Goal: Task Accomplishment & Management: Use online tool/utility

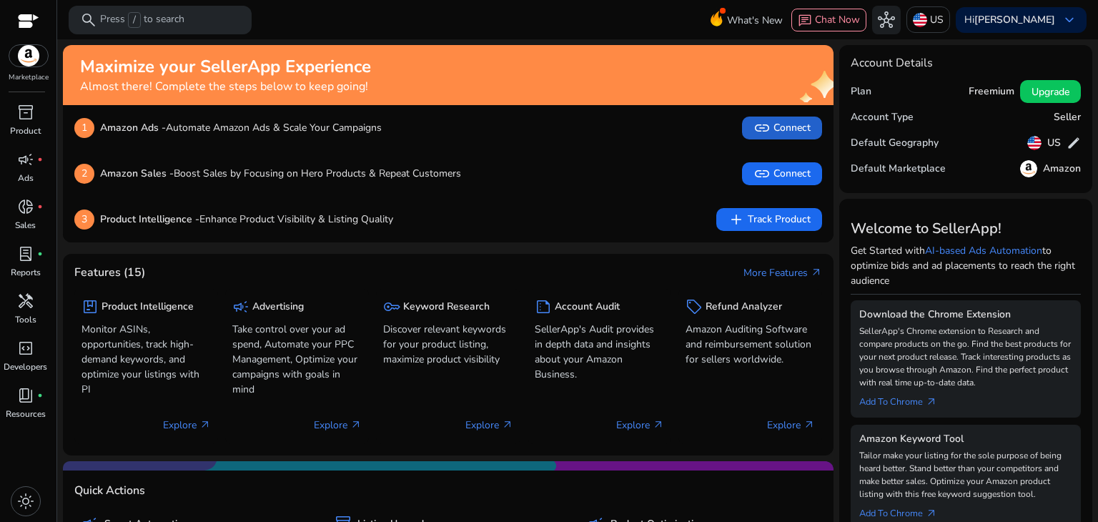
click at [782, 129] on span "link Connect" at bounding box center [781, 127] width 57 height 17
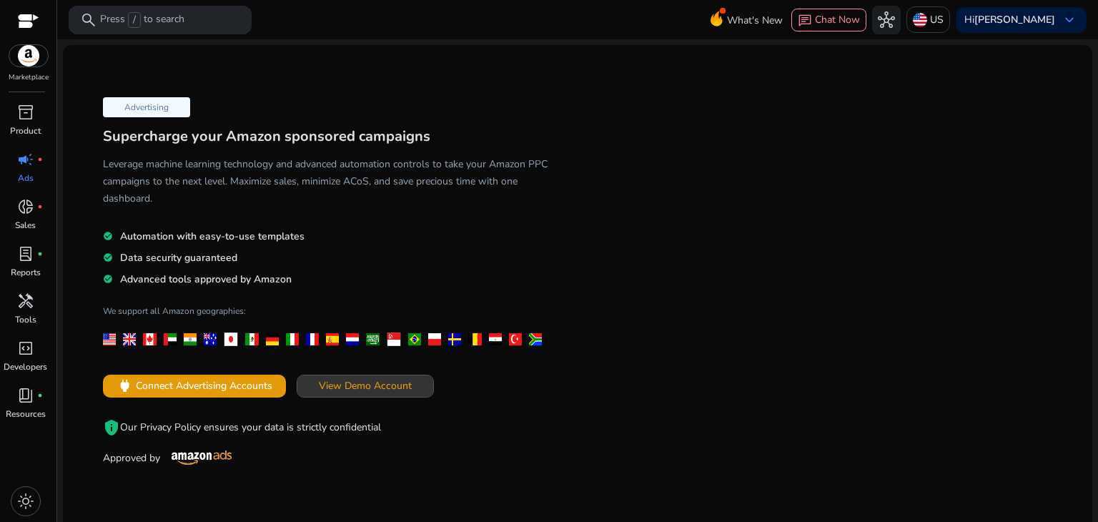
click at [372, 390] on span "View Demo Account" at bounding box center [365, 385] width 93 height 15
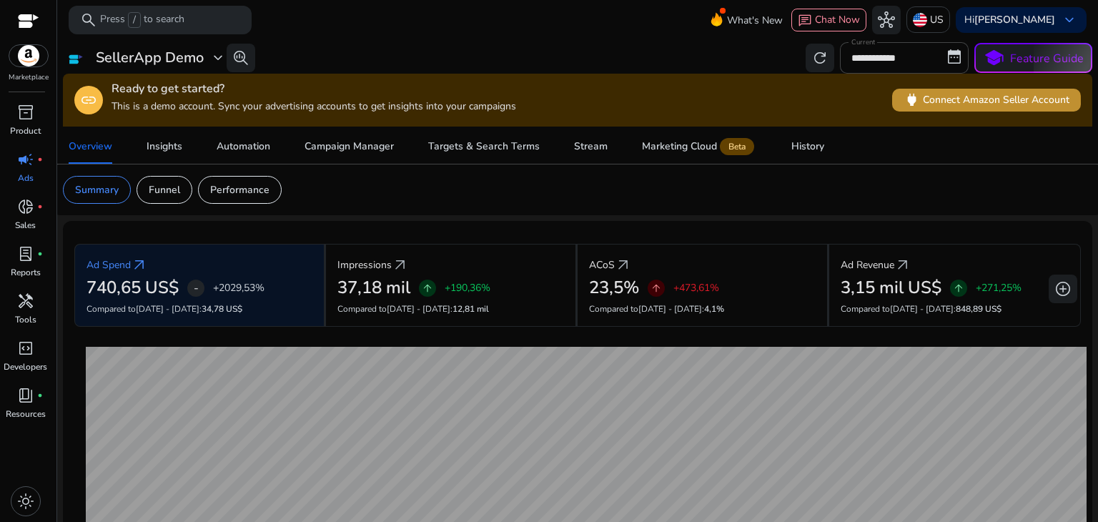
click at [952, 104] on span "power Connect Amazon Seller Account" at bounding box center [986, 99] width 166 height 16
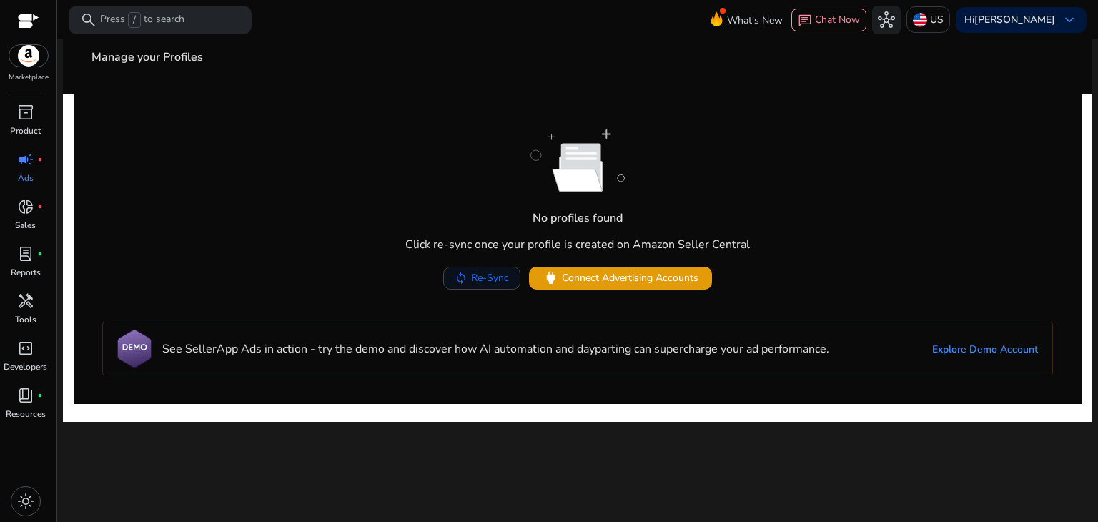
click at [487, 274] on span "Re-Sync" at bounding box center [490, 277] width 38 height 15
click at [623, 277] on span "Connect Advertising Accounts" at bounding box center [630, 277] width 136 height 15
click at [986, 357] on div "See SellerApp Ads in action - try the demo and discover how AI automation and d…" at bounding box center [577, 349] width 950 height 54
click at [958, 347] on link "Explore Demo Account" at bounding box center [985, 349] width 106 height 15
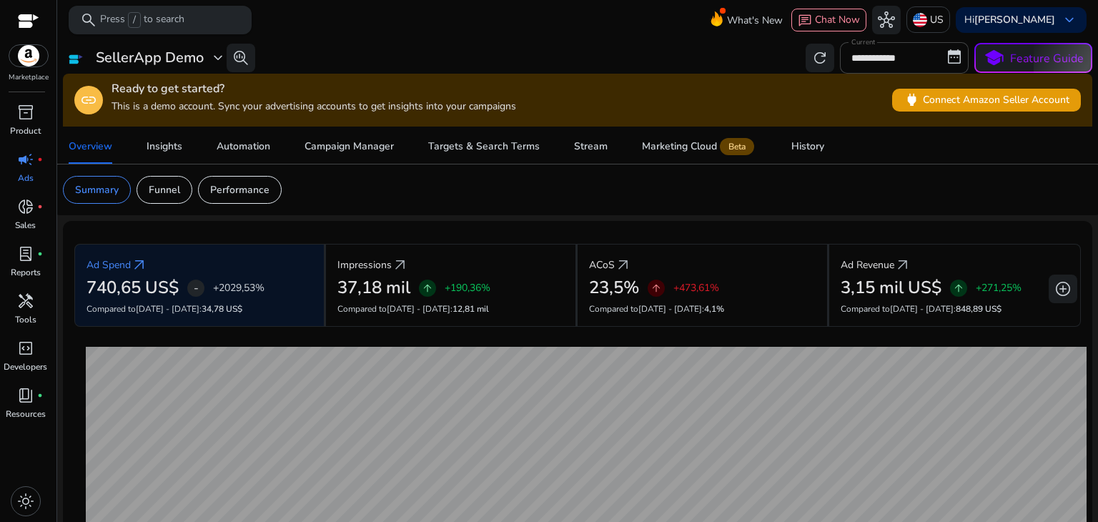
click at [189, 15] on div "search Press / to search" at bounding box center [160, 20] width 183 height 29
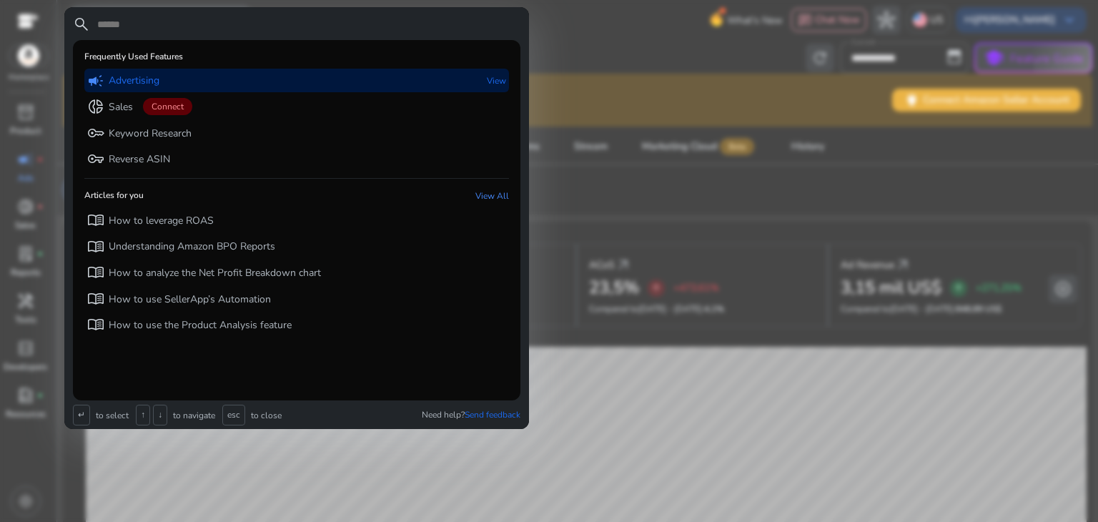
click at [139, 79] on p "Advertising" at bounding box center [134, 81] width 51 height 14
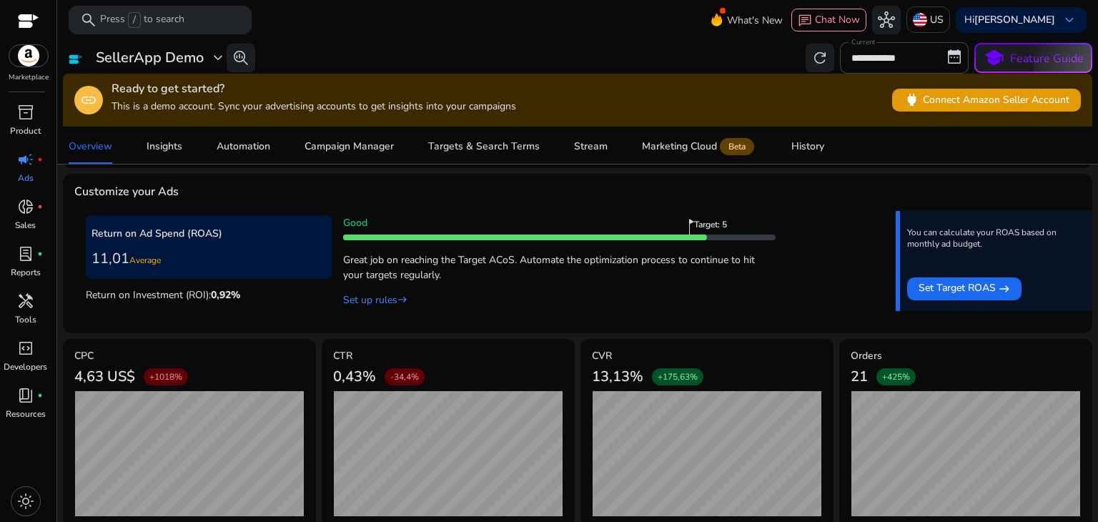
scroll to position [532, 0]
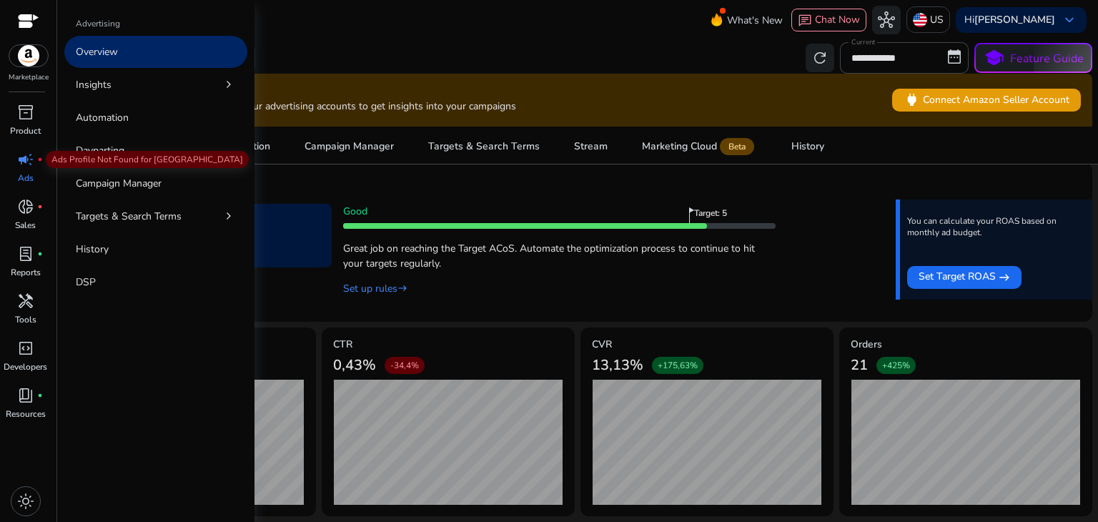
click at [29, 158] on span "campaign" at bounding box center [25, 159] width 17 height 17
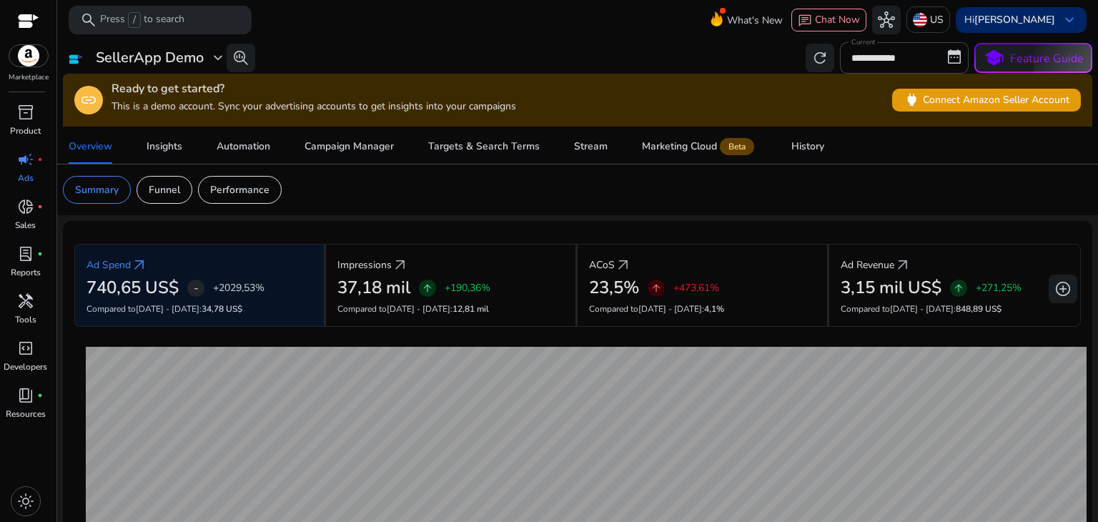
click at [1064, 15] on span "keyboard_arrow_down" at bounding box center [1068, 19] width 17 height 17
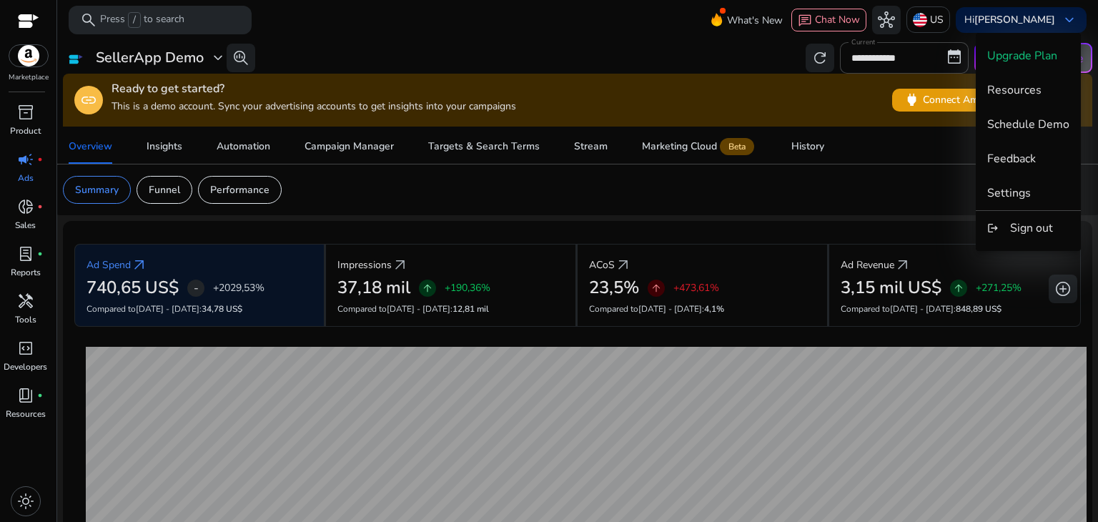
click at [592, 43] on div at bounding box center [549, 261] width 1098 height 522
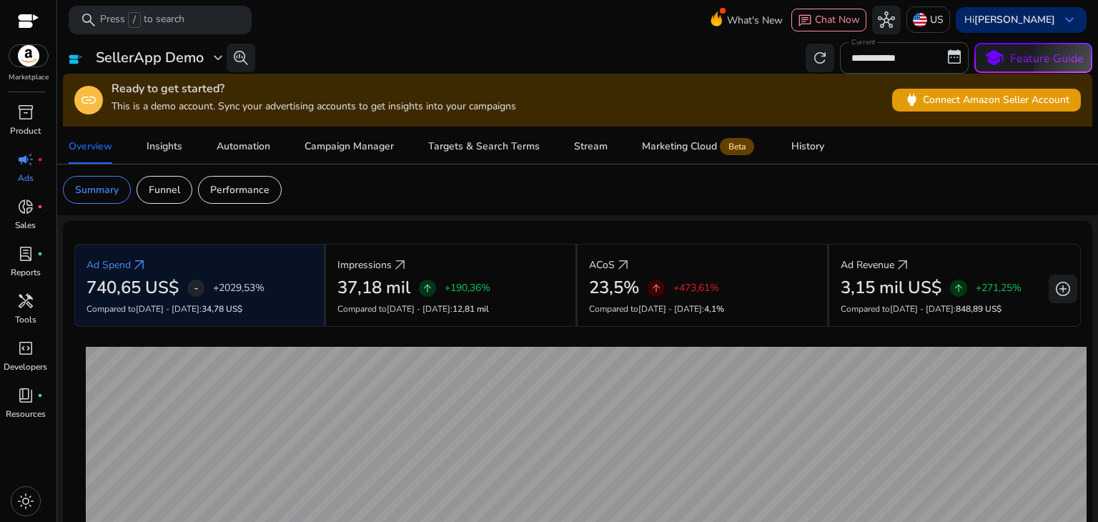
click at [1067, 22] on span "keyboard_arrow_down" at bounding box center [1068, 19] width 17 height 17
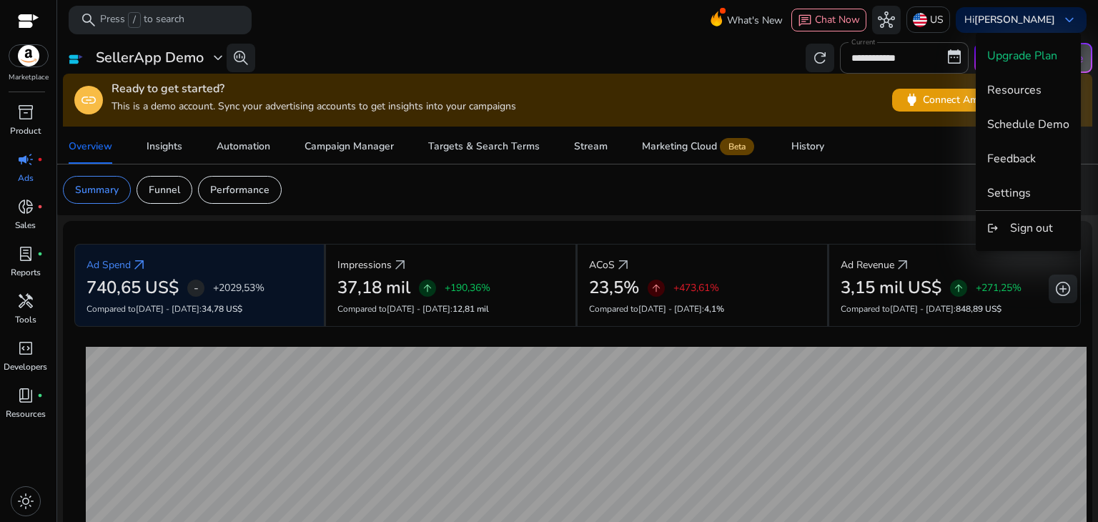
click at [580, 52] on div at bounding box center [549, 261] width 1098 height 522
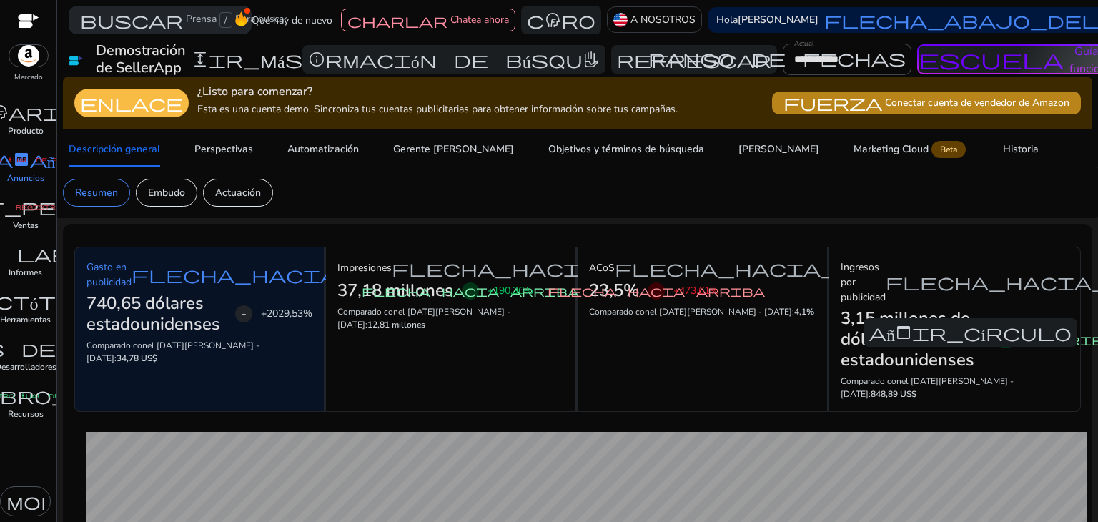
click at [926, 104] on font "Conectar cuenta de vendedor de Amazon" at bounding box center [977, 103] width 184 height 14
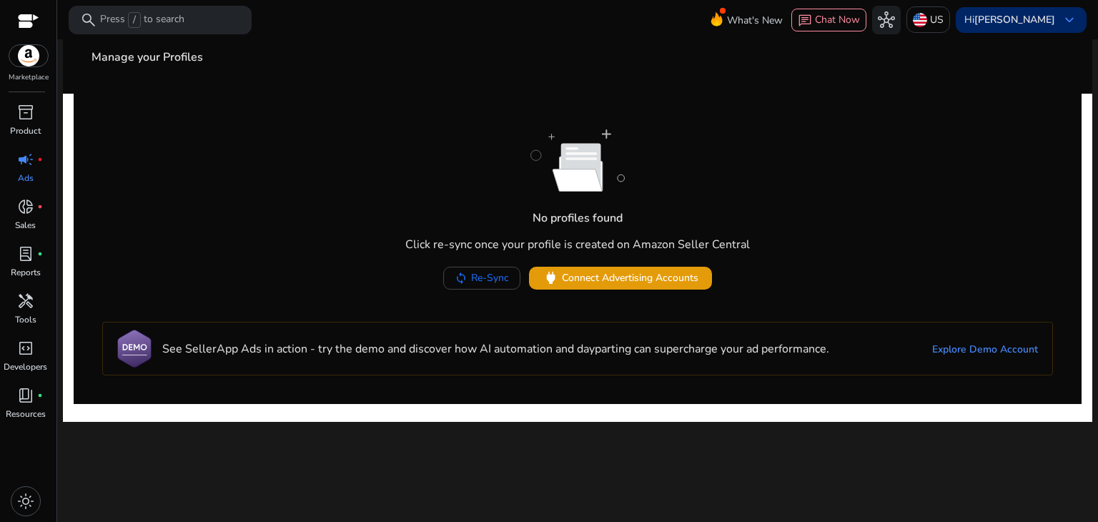
click at [1073, 16] on span "keyboard_arrow_down" at bounding box center [1068, 19] width 17 height 17
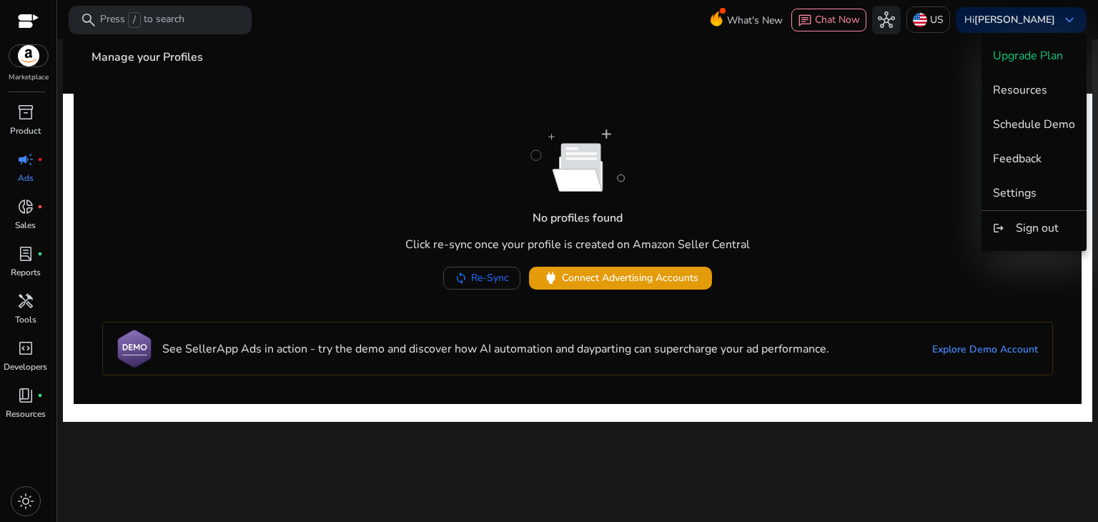
click at [24, 58] on div at bounding box center [549, 261] width 1098 height 522
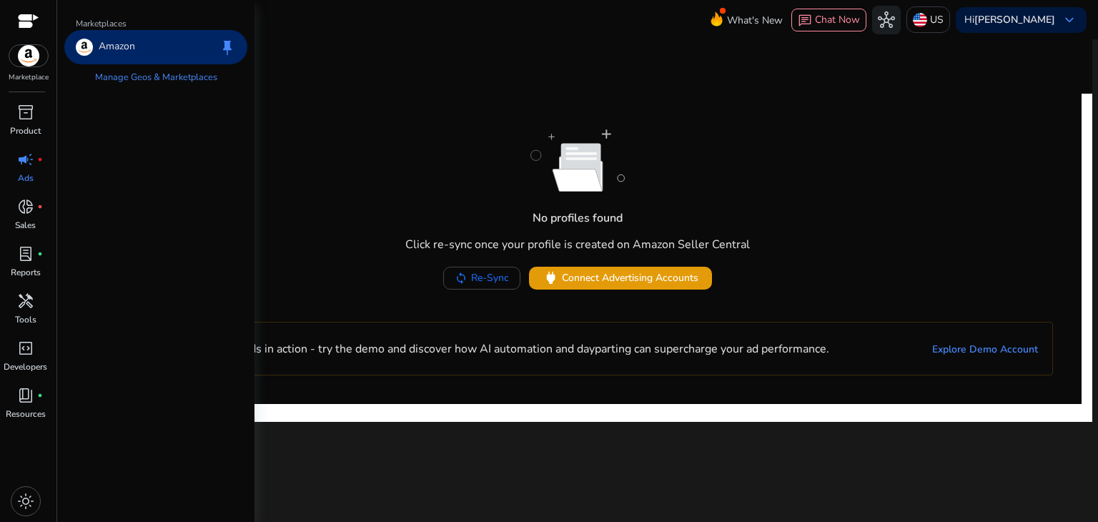
click at [111, 43] on p "Amazon" at bounding box center [117, 47] width 36 height 17
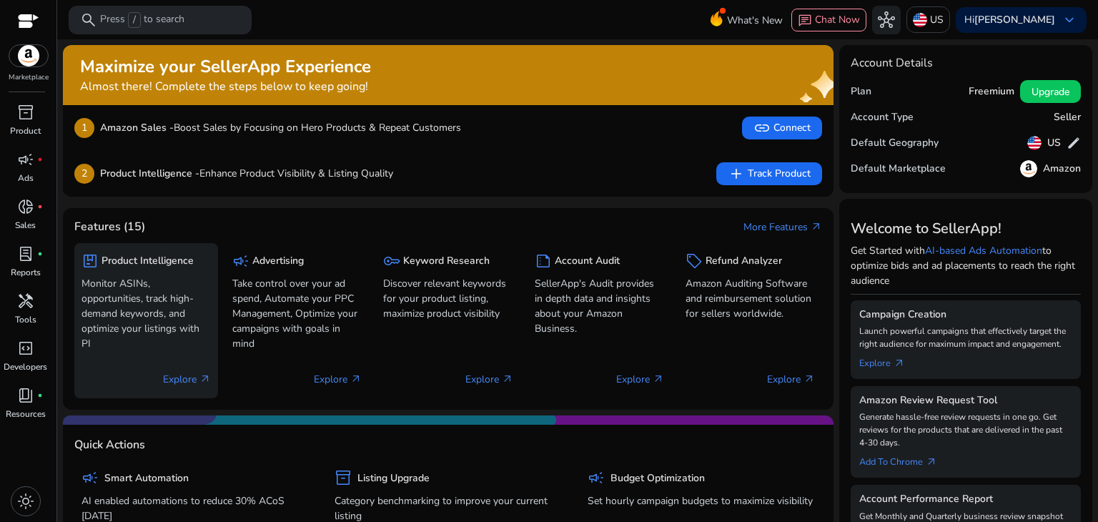
click at [169, 324] on p "Monitor ASINs, opportunities, track high-demand keywords, and optimize your lis…" at bounding box center [145, 313] width 129 height 75
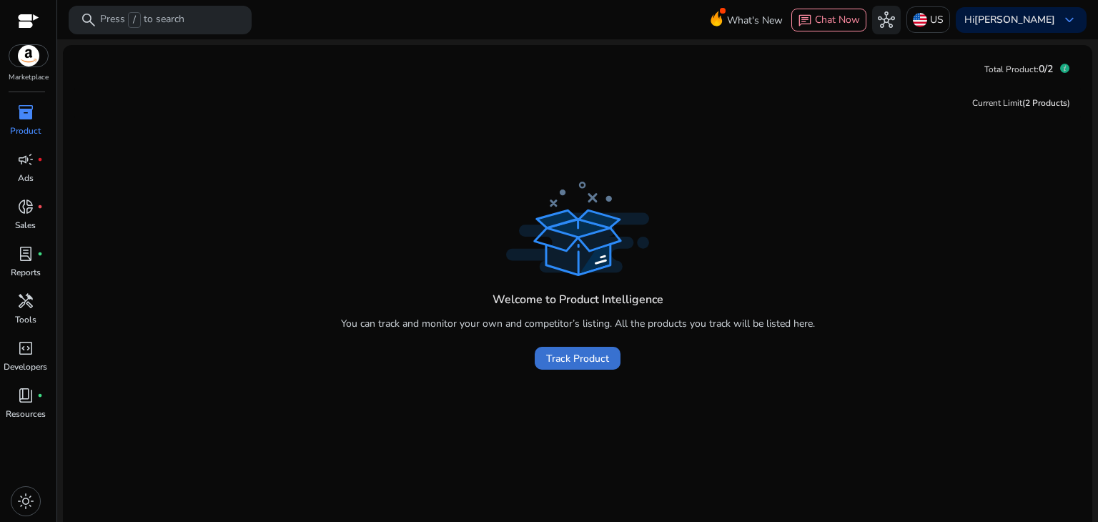
click at [575, 367] on span at bounding box center [577, 358] width 86 height 34
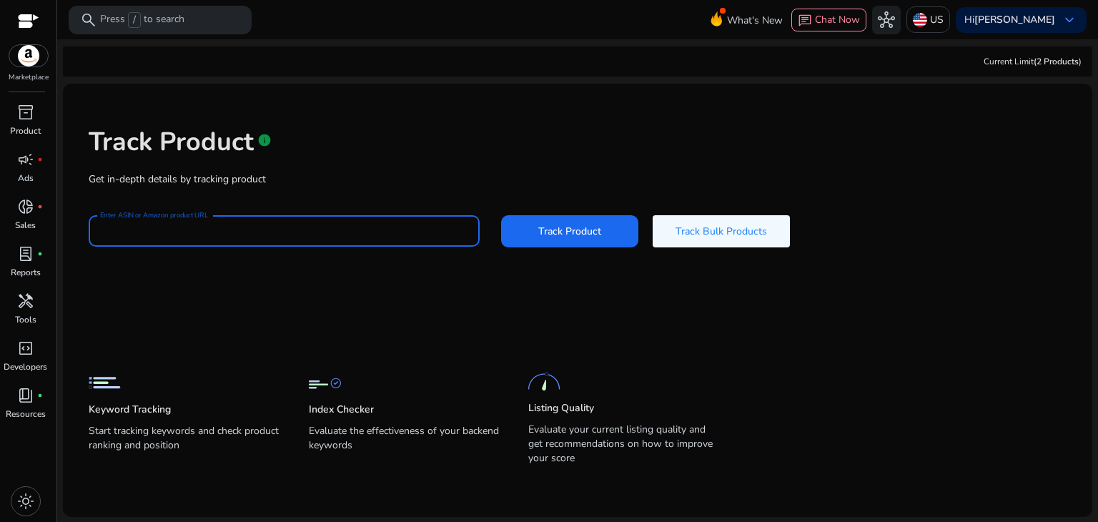
paste input "**********"
type input "**********"
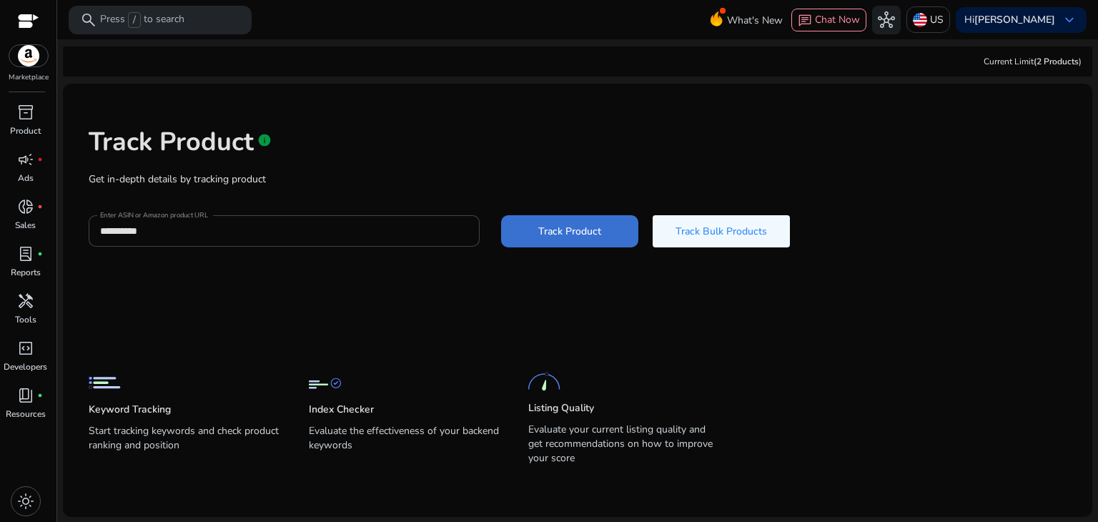
click at [552, 227] on span "Track Product" at bounding box center [569, 231] width 63 height 15
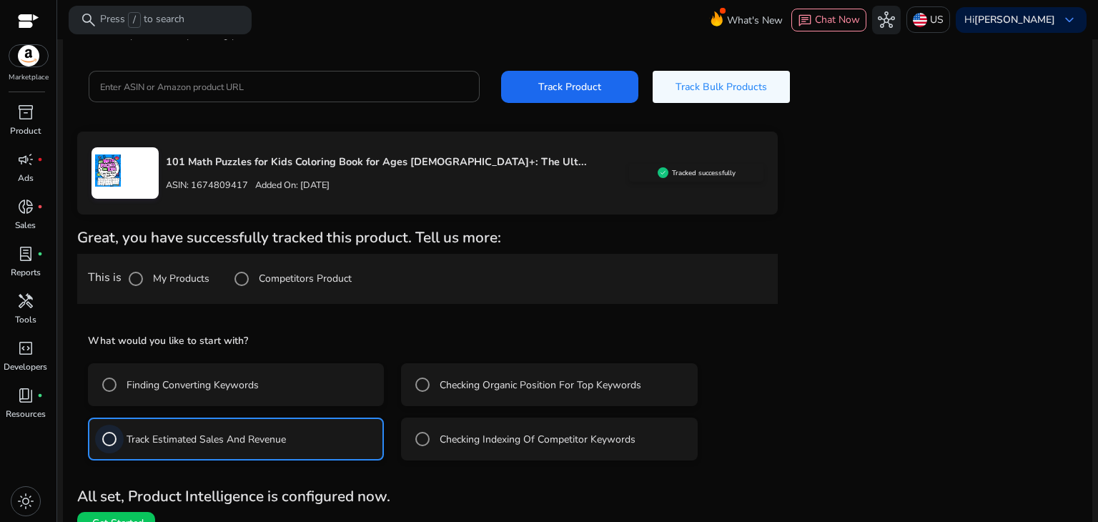
scroll to position [166, 0]
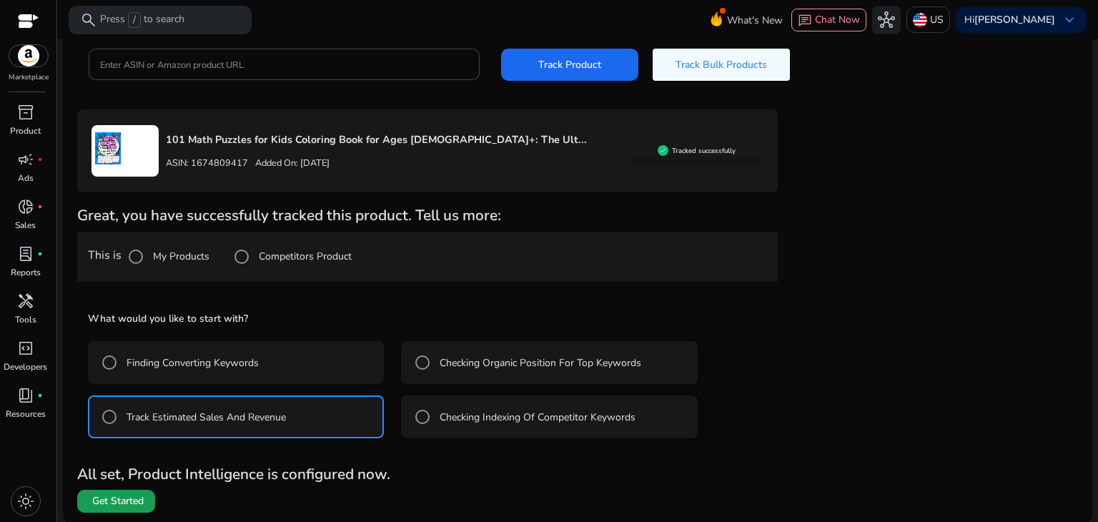
click at [125, 495] on span "Get Started" at bounding box center [117, 501] width 51 height 14
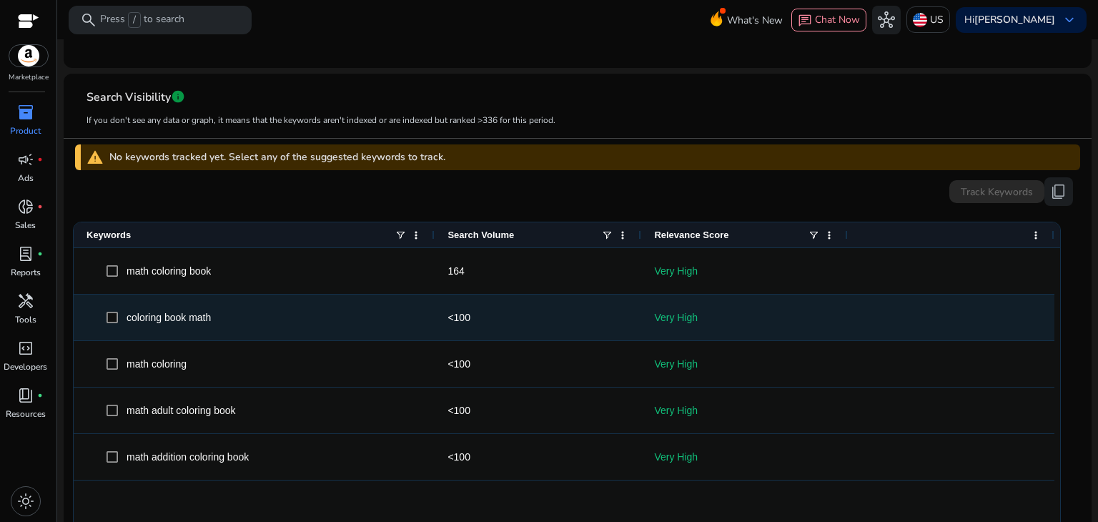
scroll to position [429, 0]
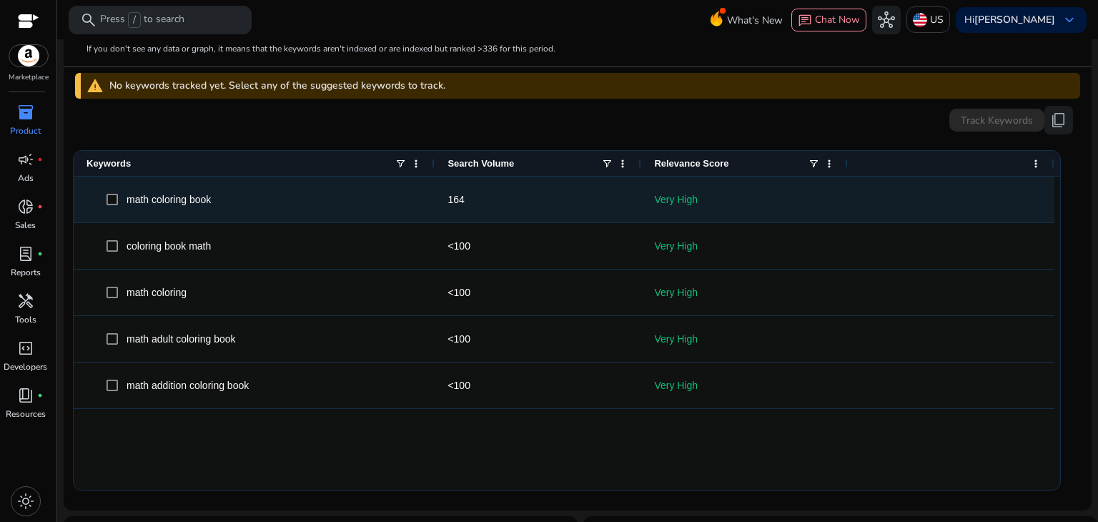
click at [187, 196] on span "math coloring book" at bounding box center [168, 199] width 84 height 11
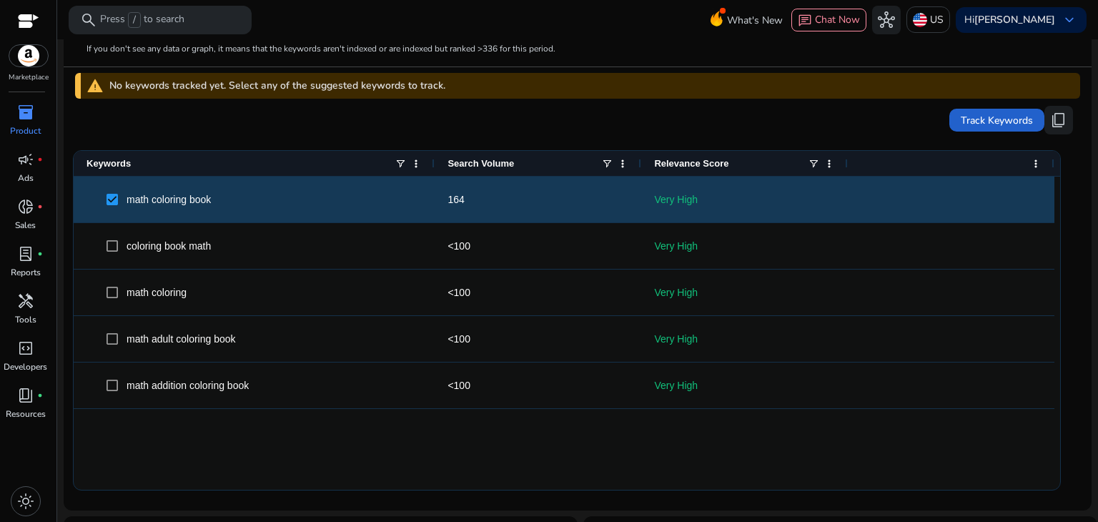
click at [989, 121] on span "Track Keywords" at bounding box center [996, 120] width 72 height 15
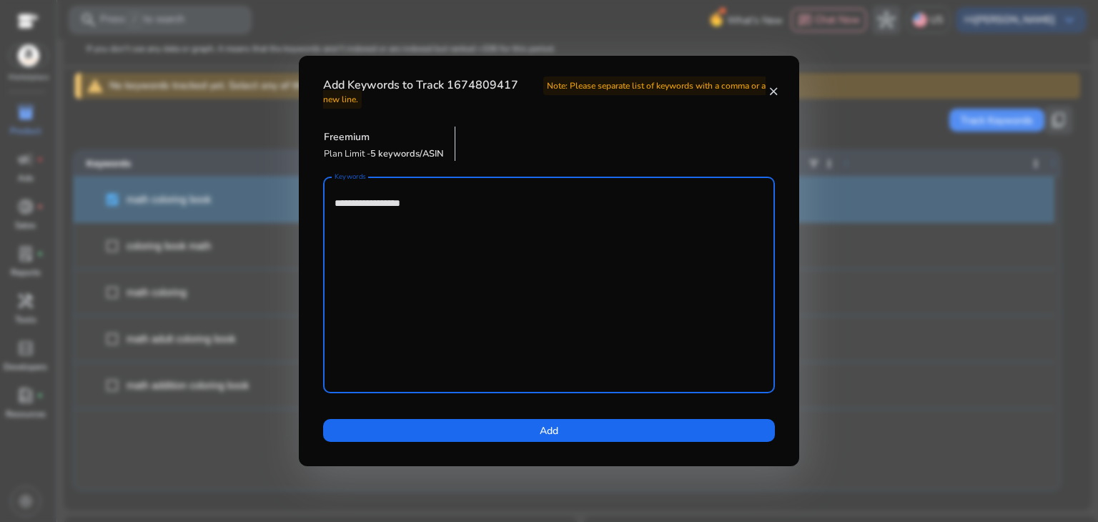
click at [775, 91] on mat-icon "close" at bounding box center [773, 91] width 12 height 13
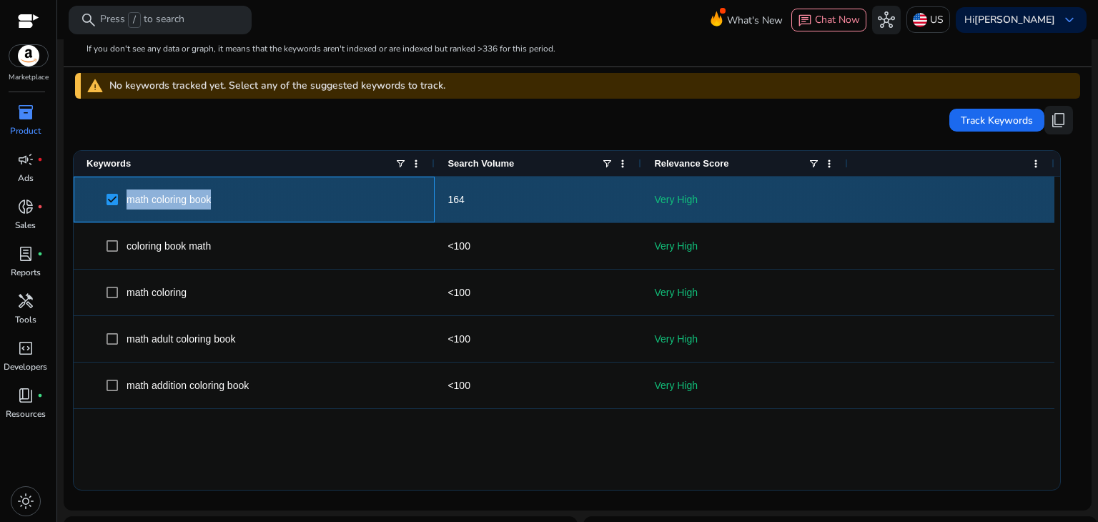
click at [114, 198] on span "math coloring book" at bounding box center [263, 199] width 315 height 29
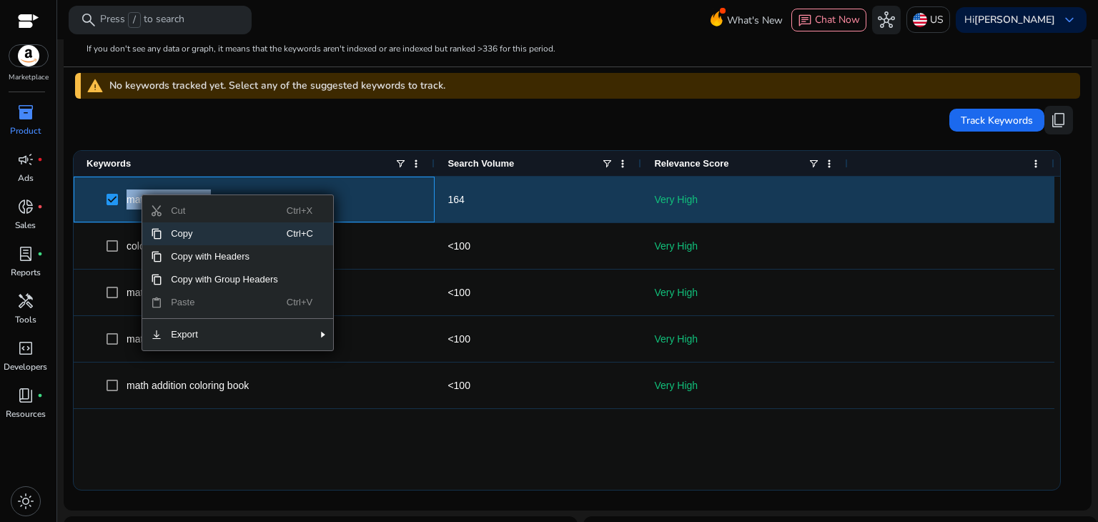
click at [231, 230] on span "Copy" at bounding box center [224, 233] width 124 height 23
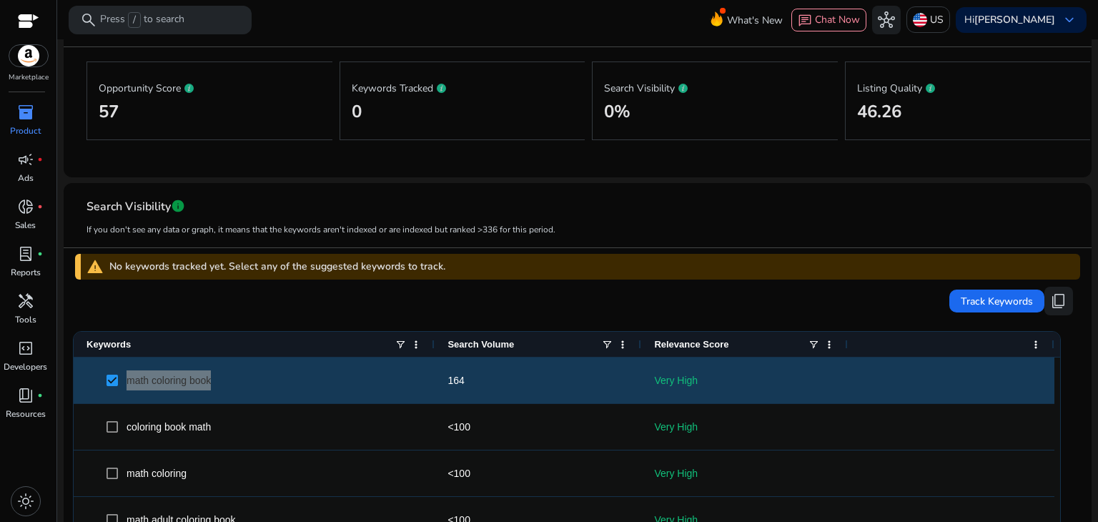
scroll to position [286, 0]
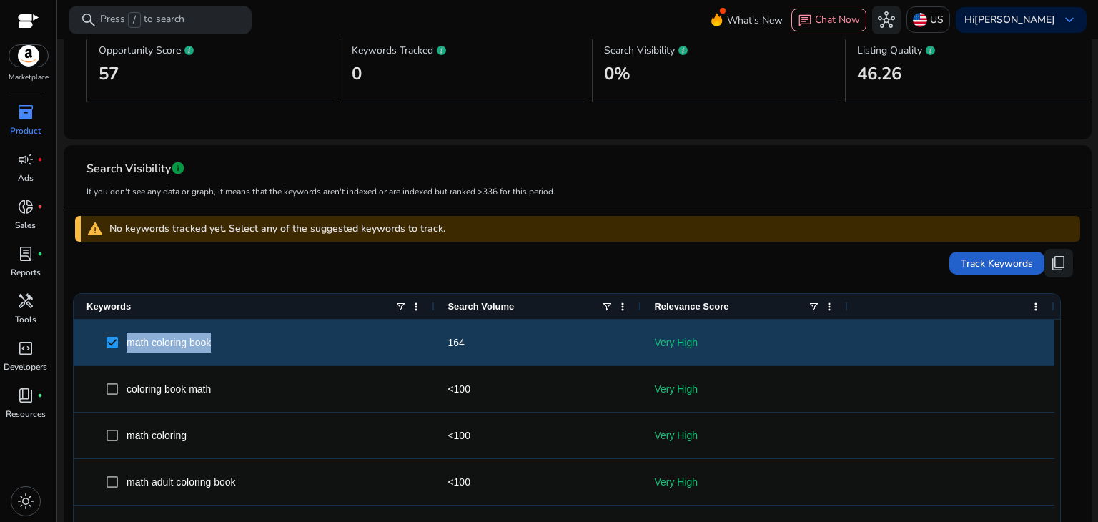
click at [980, 273] on span at bounding box center [996, 263] width 95 height 34
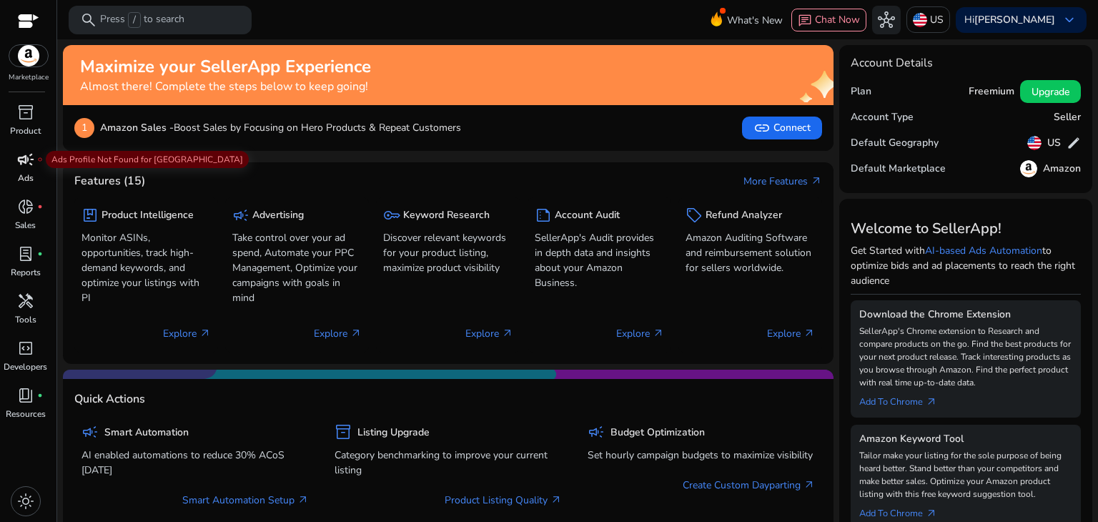
click at [29, 164] on span "campaign" at bounding box center [25, 159] width 17 height 17
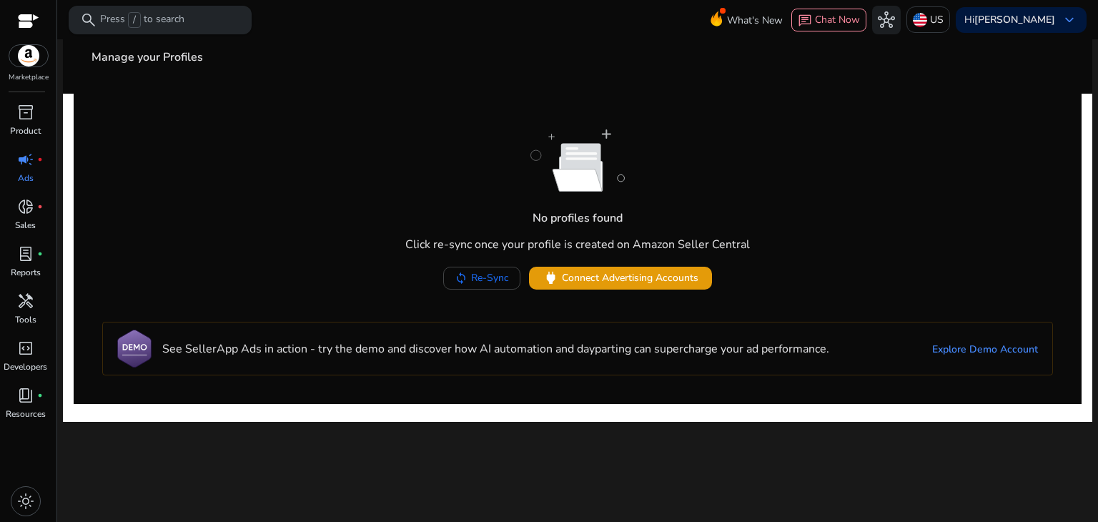
click at [207, 9] on div "search Press / to search" at bounding box center [160, 20] width 183 height 29
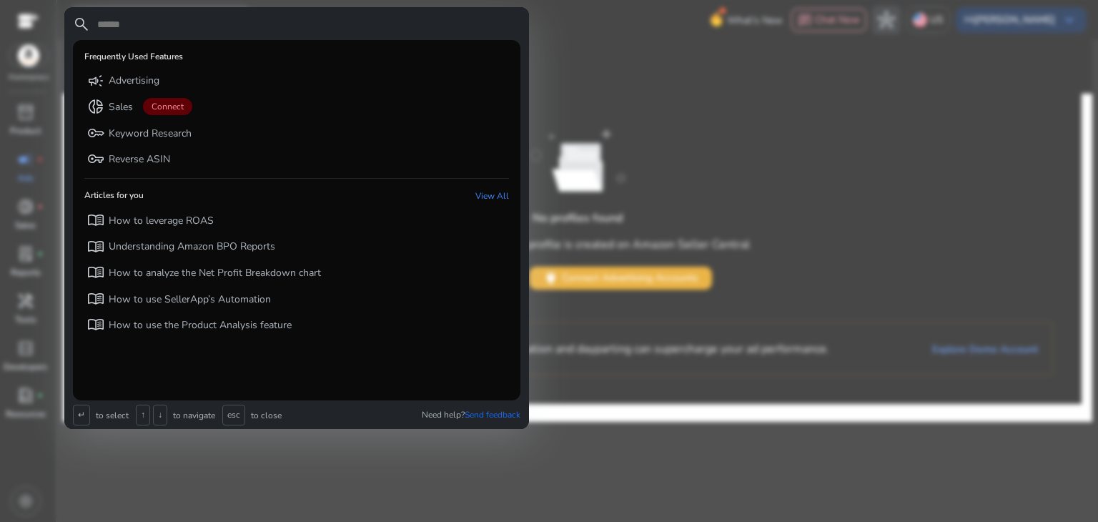
paste input "**********"
type input "**********"
click at [300, 26] on input "**********" at bounding box center [308, 24] width 424 height 17
click at [209, 26] on input "**********" at bounding box center [308, 24] width 424 height 17
click at [554, 38] on div at bounding box center [549, 261] width 1098 height 522
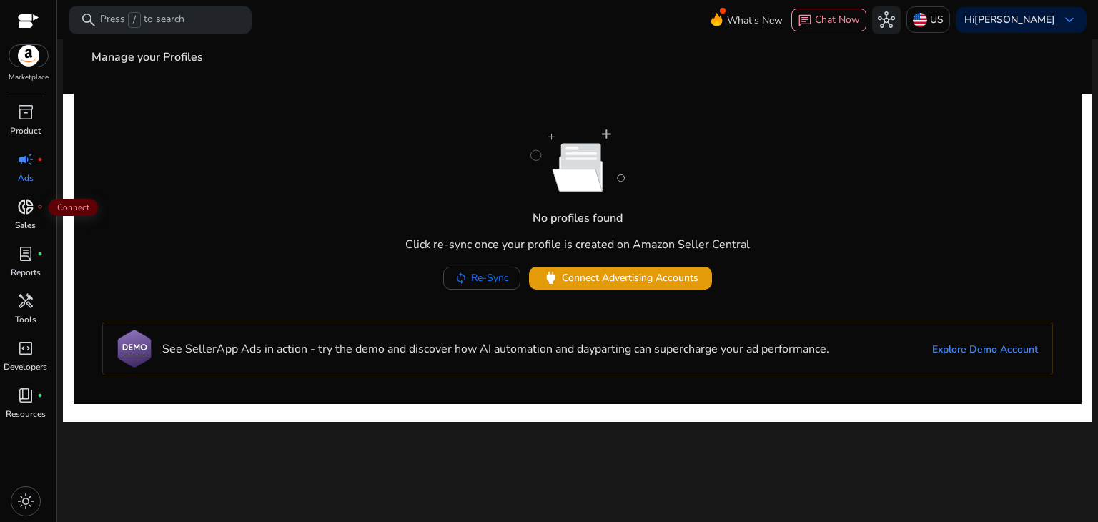
click at [19, 198] on span "donut_small" at bounding box center [25, 206] width 17 height 17
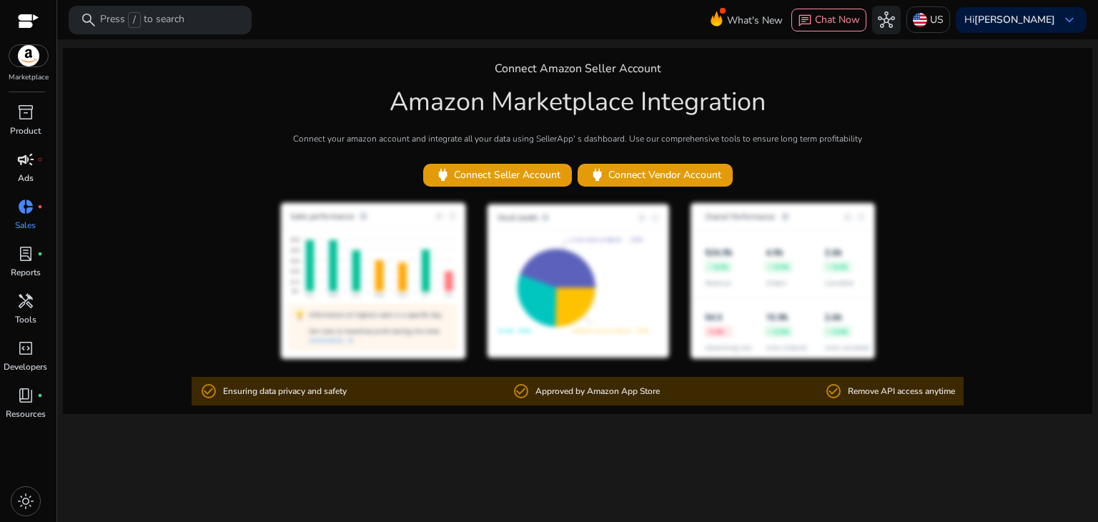
click at [31, 158] on span "campaign" at bounding box center [25, 159] width 17 height 17
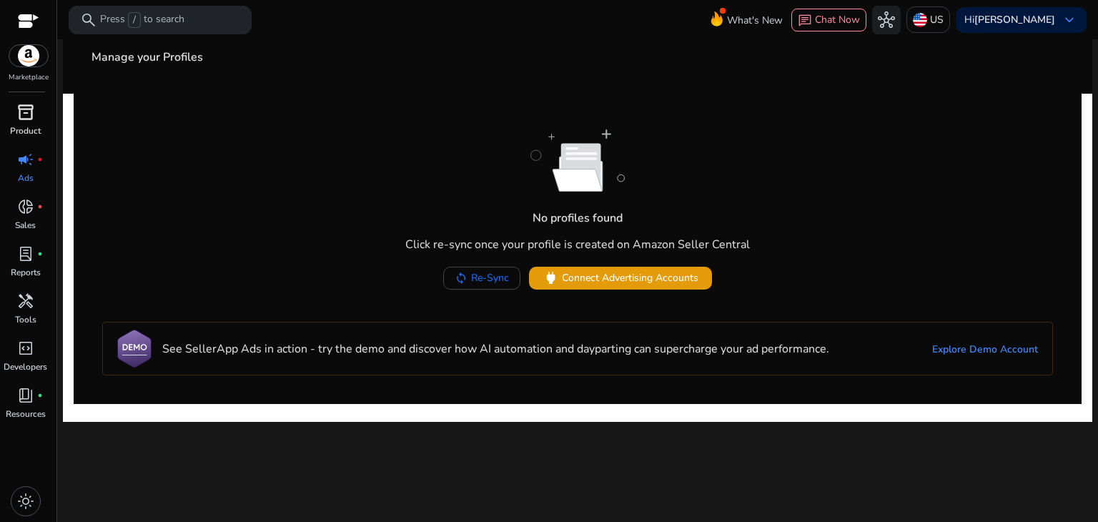
click at [26, 122] on div "inventory_2" at bounding box center [26, 112] width 40 height 23
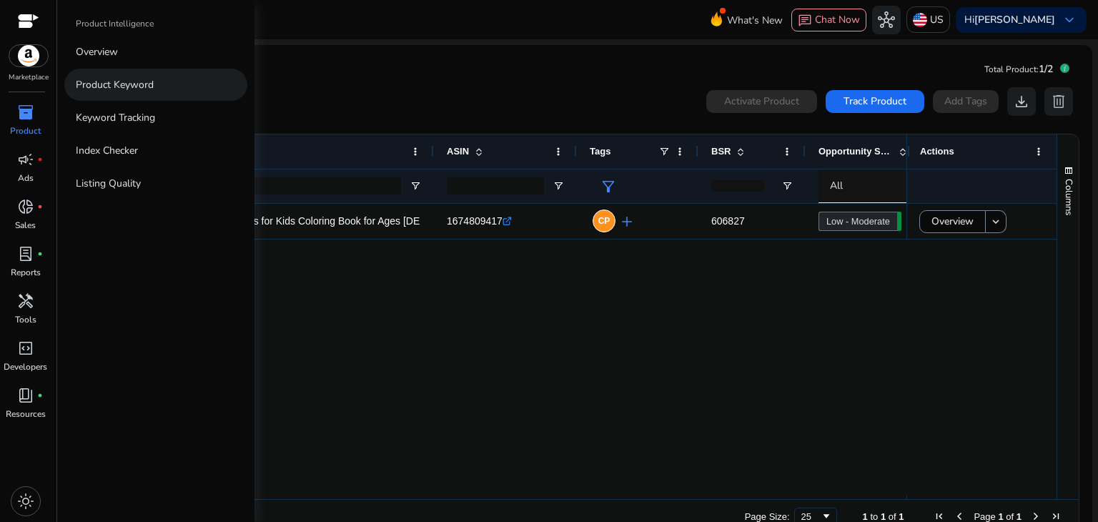
click at [174, 84] on link "Product Keyword" at bounding box center [155, 85] width 183 height 32
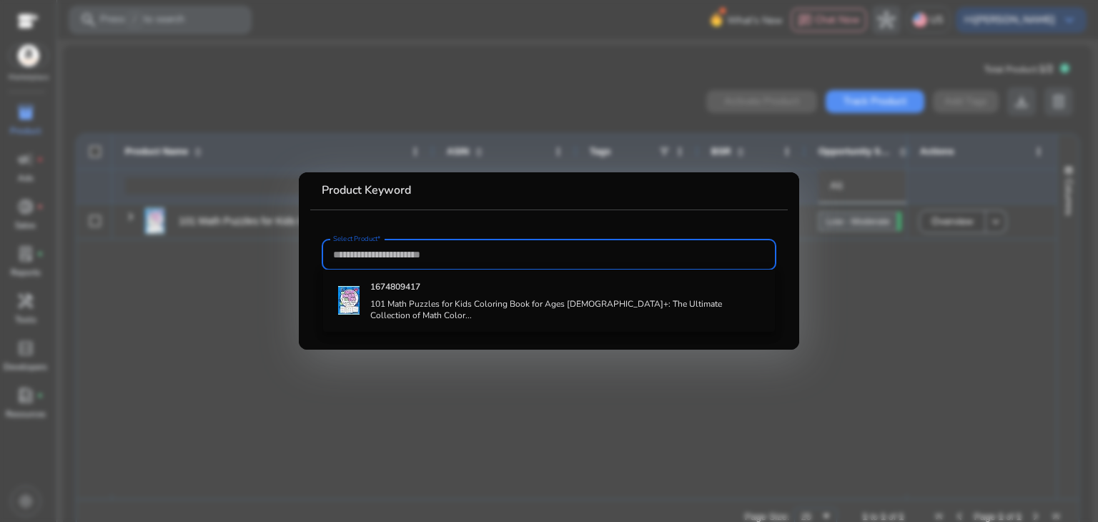
paste input "**********"
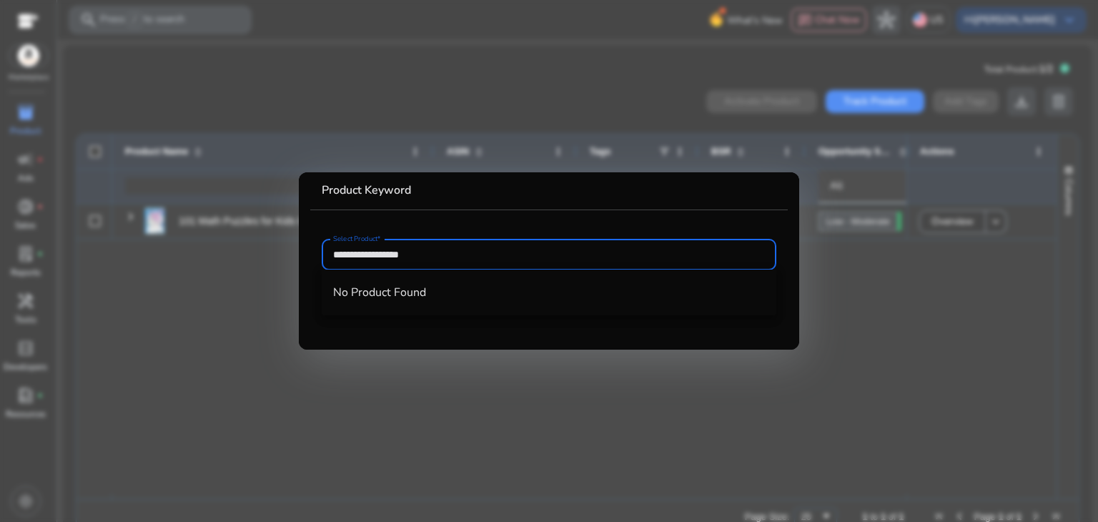
type input "**********"
click at [449, 387] on div at bounding box center [549, 261] width 1098 height 522
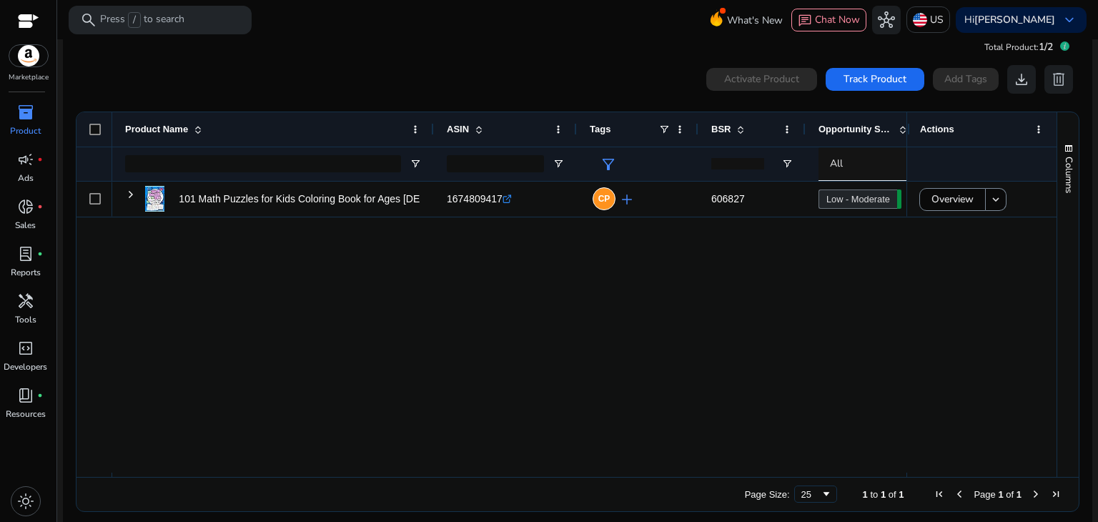
scroll to position [31, 0]
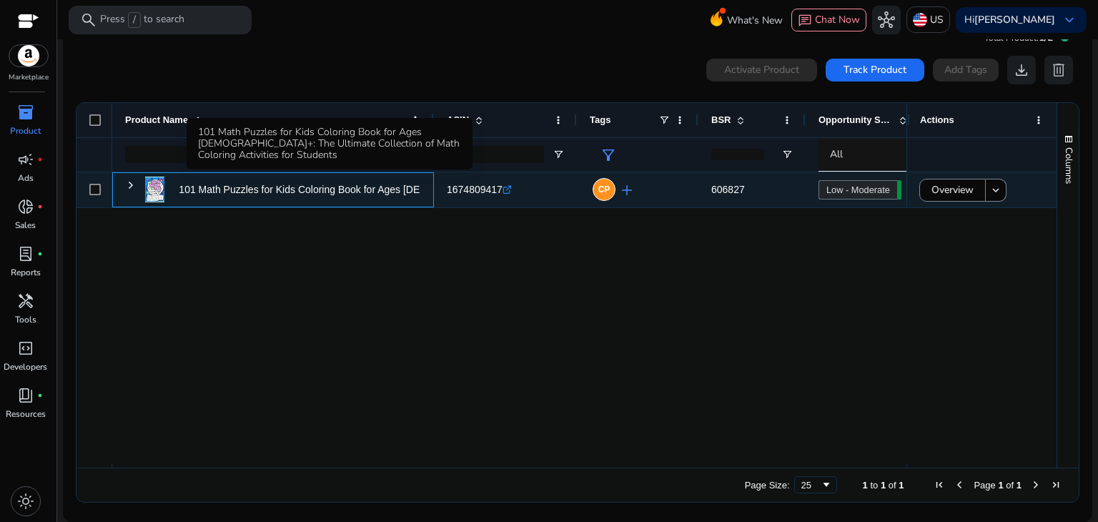
click at [318, 192] on p "101 Math Puzzles for Kids Coloring Book for Ages 8+: The Ultimate..." at bounding box center [385, 189] width 412 height 29
